Goal: Information Seeking & Learning: Learn about a topic

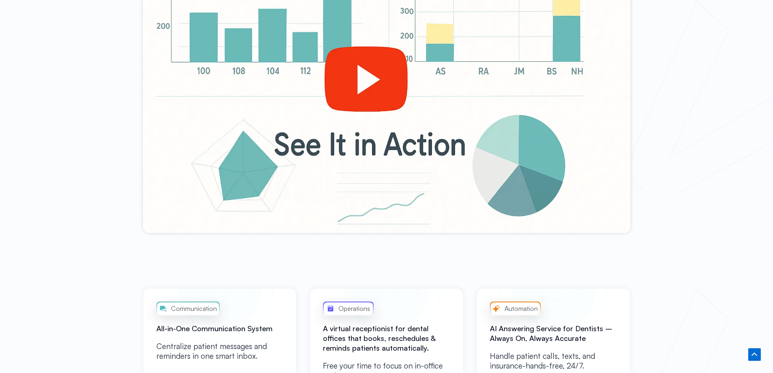
scroll to position [406, 0]
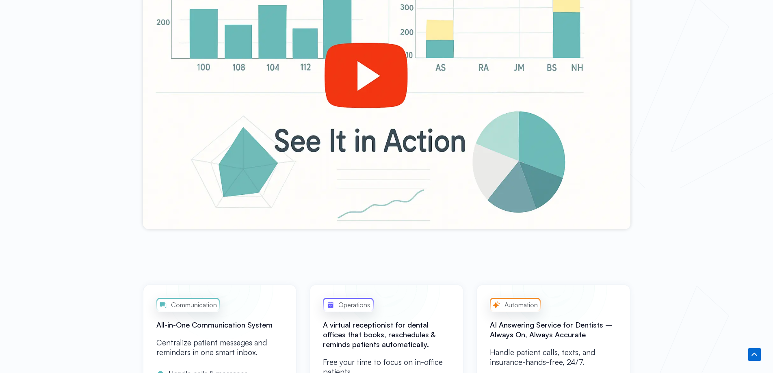
click at [323, 79] on div at bounding box center [387, 92] width 488 height 274
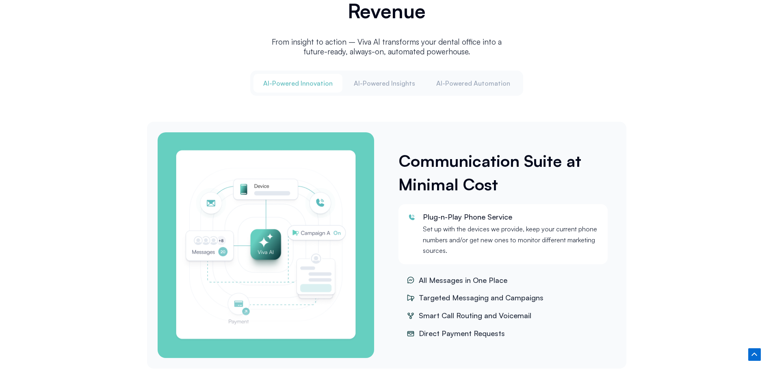
scroll to position [975, 0]
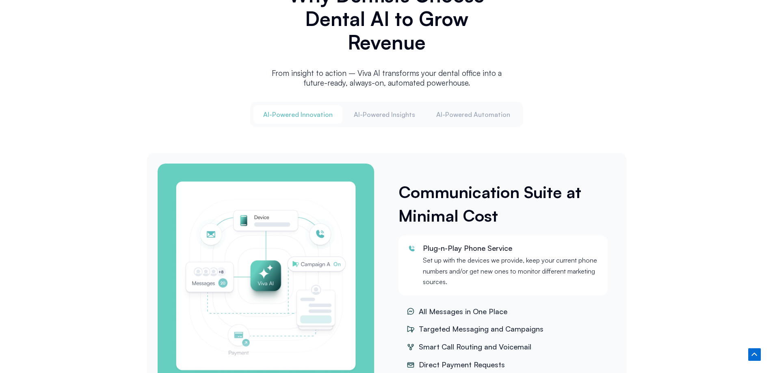
click at [478, 102] on div "Al-Powered Innovation Al-Powered Insights Al-Powered Automation" at bounding box center [386, 114] width 273 height 25
click at [472, 117] on span "Al-Powered Automation" at bounding box center [473, 114] width 74 height 9
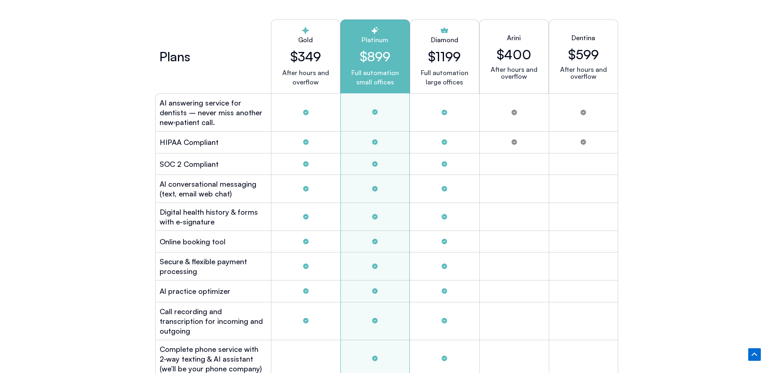
scroll to position [2276, 0]
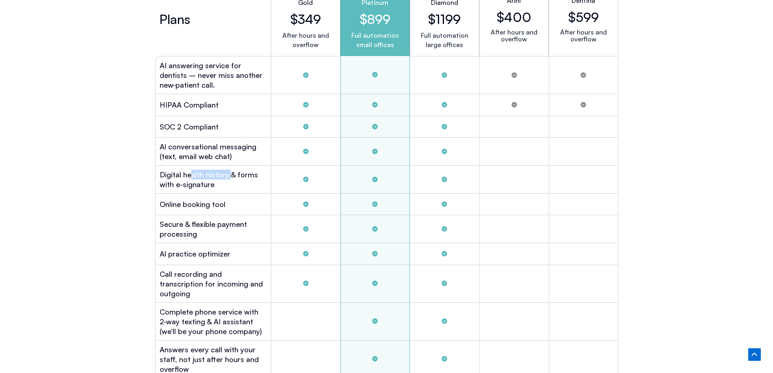
drag, startPoint x: 189, startPoint y: 174, endPoint x: 231, endPoint y: 174, distance: 41.4
click at [231, 174] on h2 "Digital health history & forms with e-signature" at bounding box center [213, 180] width 107 height 20
click at [233, 187] on div "Digital health history & forms with e-signature" at bounding box center [213, 180] width 116 height 28
drag, startPoint x: 233, startPoint y: 155, endPoint x: 157, endPoint y: 146, distance: 76.2
click at [157, 146] on div "Al conversational messaging (text, email web chat)" at bounding box center [213, 152] width 116 height 28
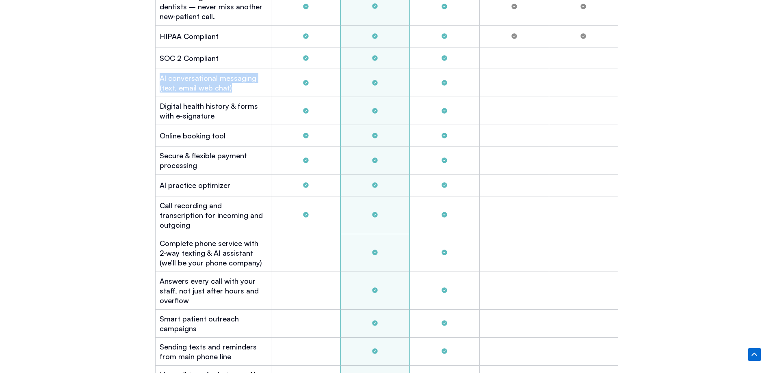
scroll to position [2357, 0]
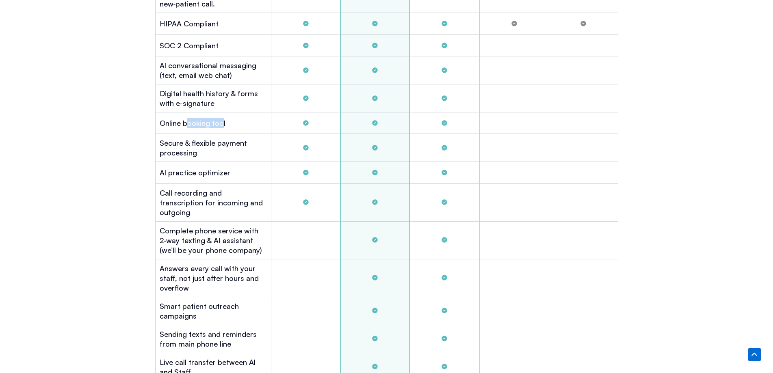
drag, startPoint x: 223, startPoint y: 120, endPoint x: 192, endPoint y: 124, distance: 31.1
click at [188, 124] on h2 "Online booking tool" at bounding box center [193, 123] width 66 height 10
click at [223, 148] on h2 "Secure & flexible payment processing" at bounding box center [213, 148] width 107 height 20
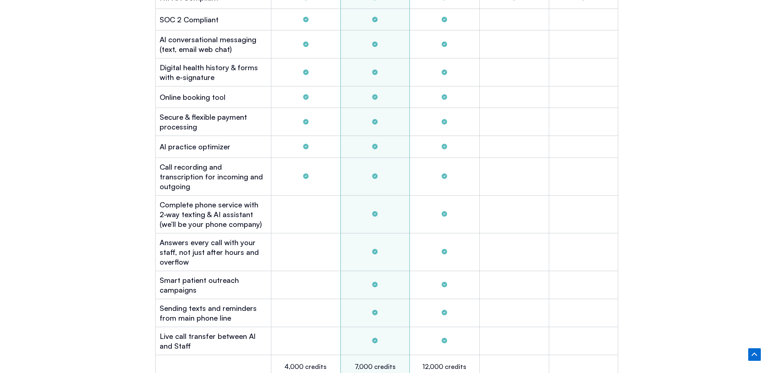
scroll to position [2397, 0]
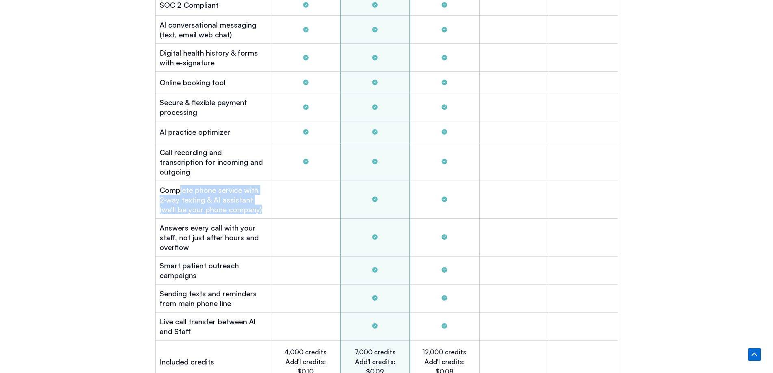
drag, startPoint x: 180, startPoint y: 180, endPoint x: 250, endPoint y: 196, distance: 71.4
click at [250, 196] on h2 "Complete phone service with 2-way texting & AI assistant (we’ll be your phone c…" at bounding box center [213, 199] width 107 height 29
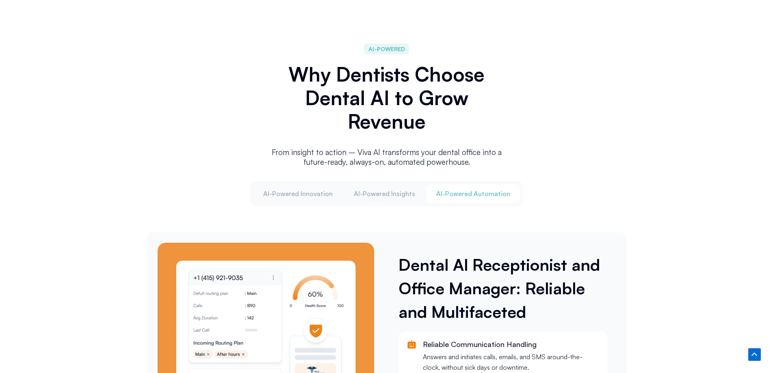
scroll to position [894, 0]
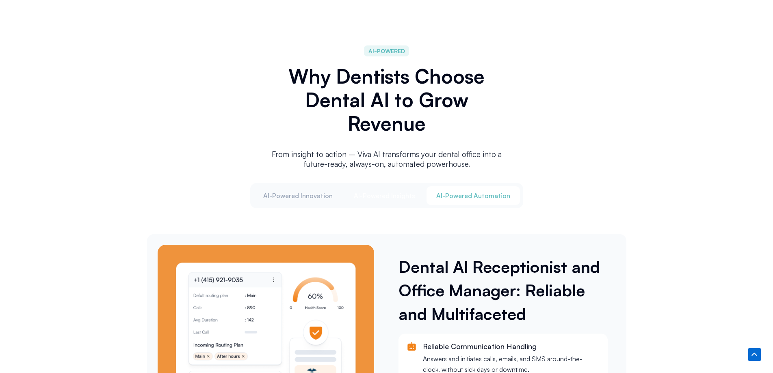
click at [397, 191] on span "Al-Powered Insights" at bounding box center [384, 195] width 61 height 9
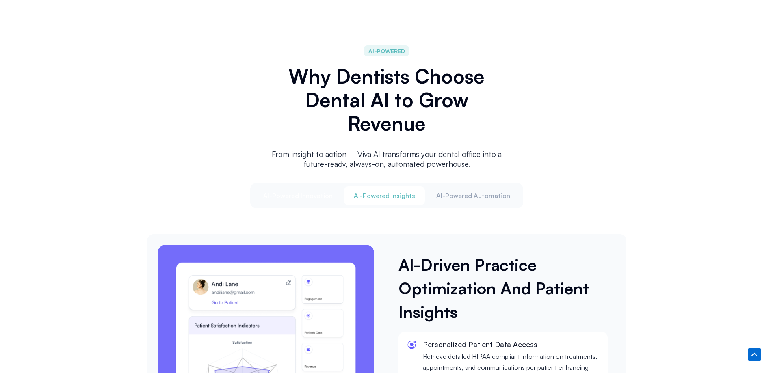
click at [276, 197] on span "Al-Powered Innovation" at bounding box center [297, 195] width 69 height 9
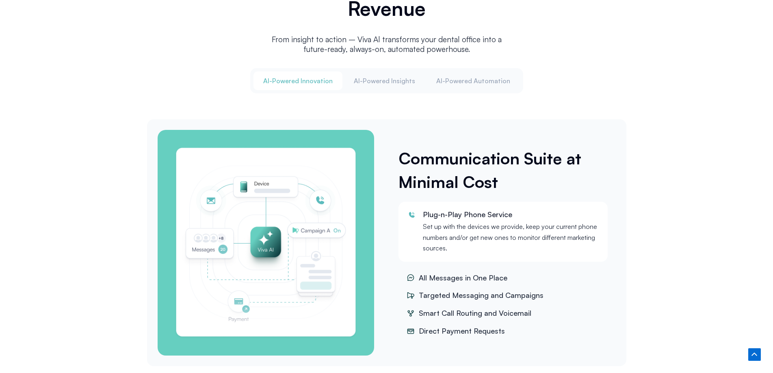
scroll to position [1057, 0]
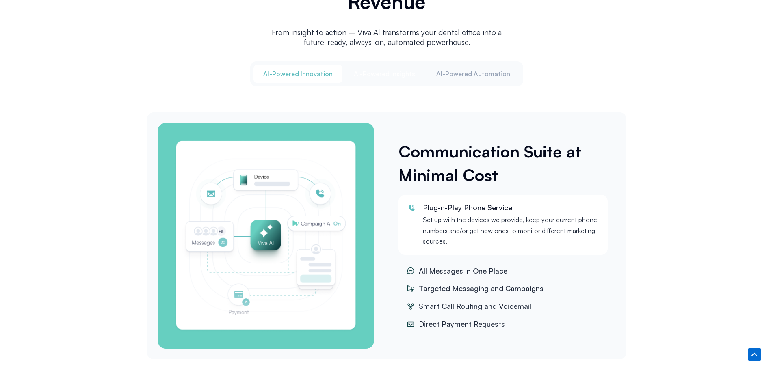
click at [384, 72] on span "Al-Powered Insights" at bounding box center [384, 73] width 61 height 9
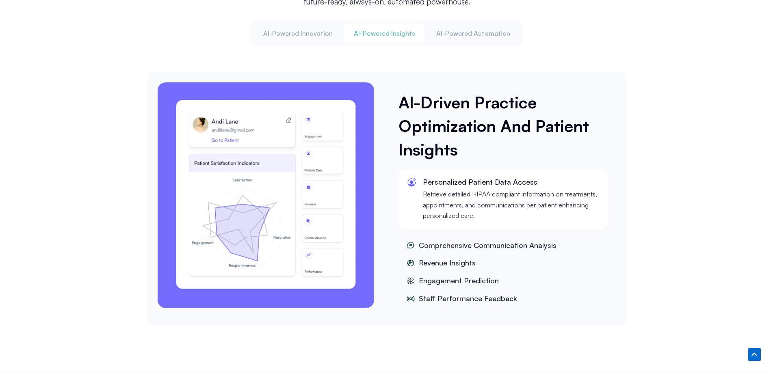
drag, startPoint x: 367, startPoint y: 91, endPoint x: 331, endPoint y: 69, distance: 41.9
click at [331, 72] on div "Al-Driven Practice Optimization And Patient Insights Personalized Patient Data …" at bounding box center [386, 199] width 479 height 254
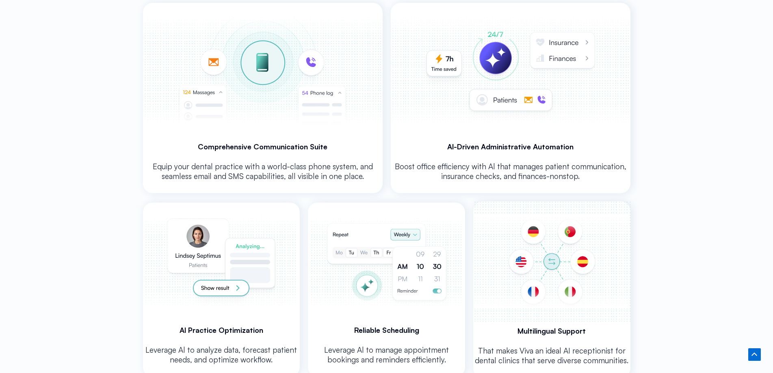
scroll to position [1585, 0]
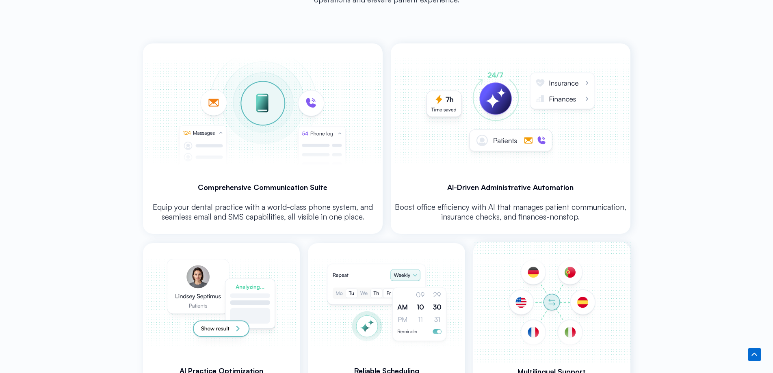
drag, startPoint x: 312, startPoint y: 82, endPoint x: 146, endPoint y: 86, distance: 165.8
click at [146, 86] on img at bounding box center [262, 110] width 237 height 135
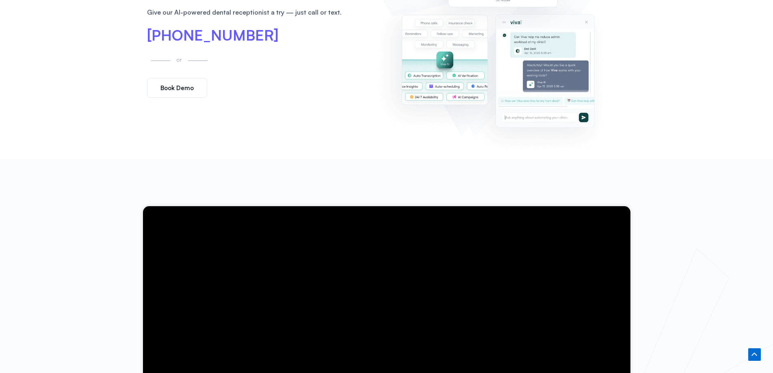
scroll to position [0, 0]
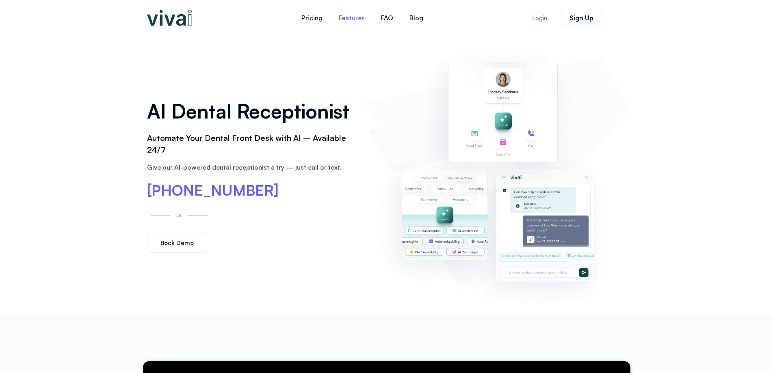
click at [343, 15] on link "Features" at bounding box center [352, 18] width 42 height 20
drag, startPoint x: 607, startPoint y: 161, endPoint x: 577, endPoint y: 100, distance: 68.1
click at [383, 16] on link "FAQ" at bounding box center [387, 18] width 28 height 20
drag, startPoint x: 580, startPoint y: 196, endPoint x: 414, endPoint y: 54, distance: 217.9
click at [305, 13] on link "Pricing" at bounding box center [311, 18] width 37 height 20
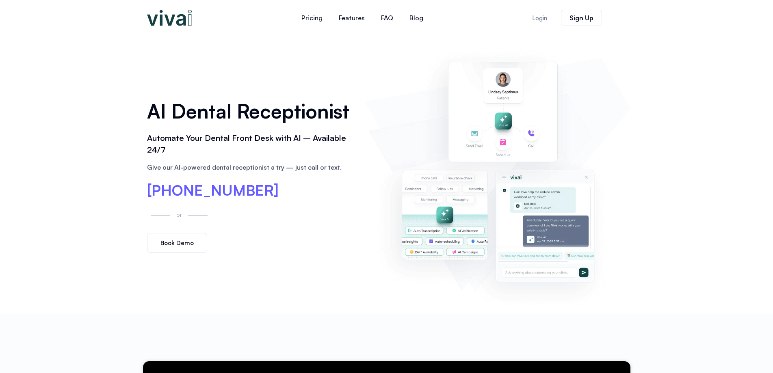
drag, startPoint x: 523, startPoint y: 197, endPoint x: 462, endPoint y: 49, distance: 160.3
click at [415, 20] on link "Blog" at bounding box center [416, 18] width 30 height 20
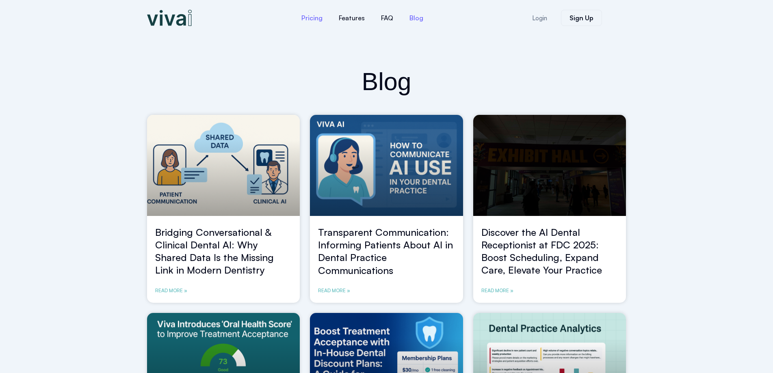
click at [320, 20] on link "Pricing" at bounding box center [311, 18] width 37 height 20
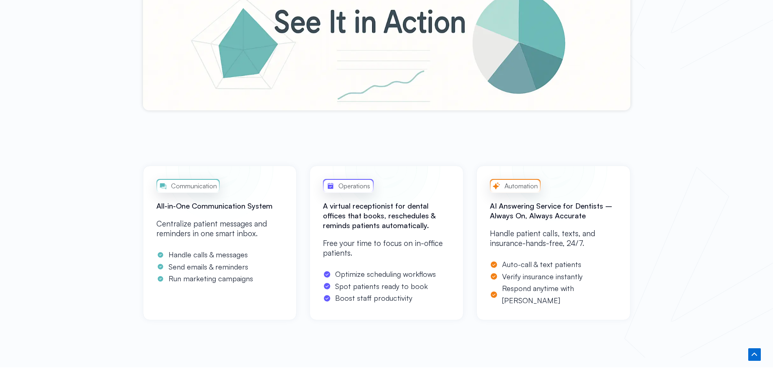
scroll to position [363, 0]
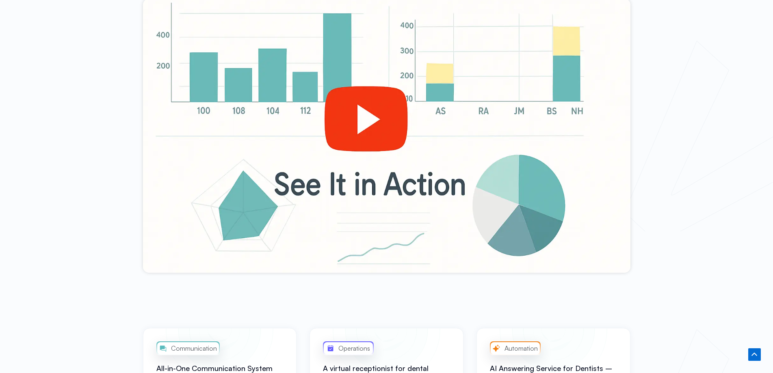
click at [339, 157] on div at bounding box center [387, 136] width 488 height 274
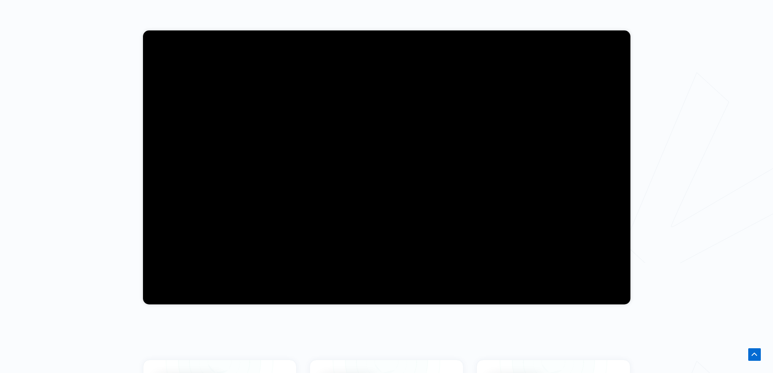
scroll to position [322, 0]
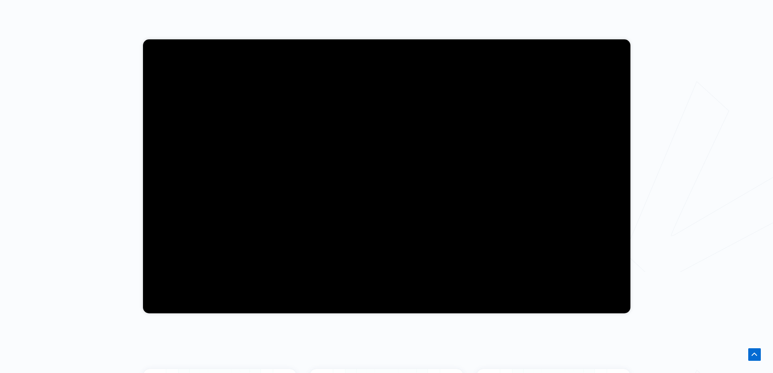
click at [729, 115] on div at bounding box center [386, 176] width 773 height 369
